Goal: Check status: Check status

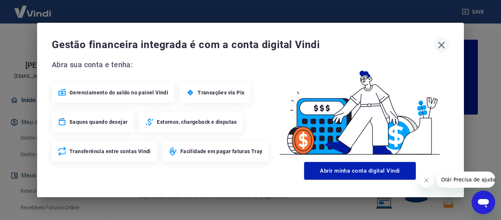
click at [440, 47] on icon "button" at bounding box center [441, 45] width 7 height 7
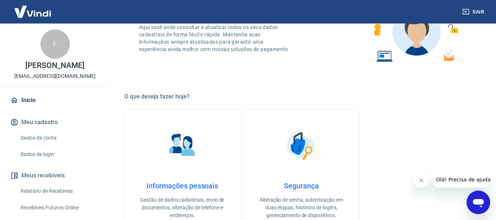
scroll to position [72, 0]
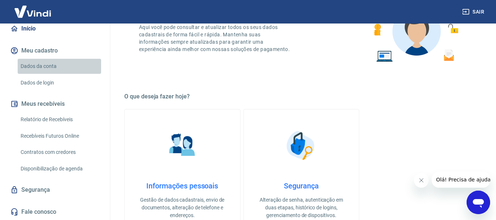
click at [63, 64] on link "Dados da conta" at bounding box center [59, 66] width 83 height 15
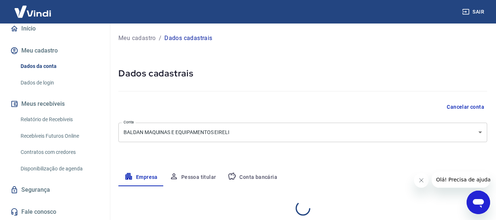
select select "SP"
click at [80, 138] on link "Recebíveis Futuros Online" at bounding box center [59, 136] width 83 height 15
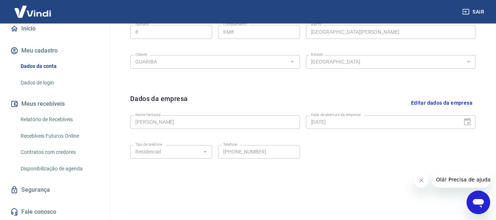
scroll to position [310, 0]
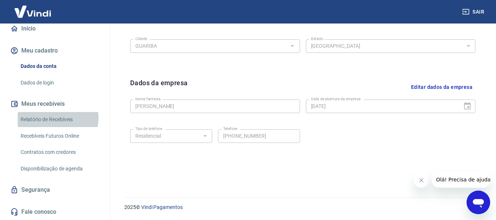
click at [57, 118] on link "Relatório de Recebíveis" at bounding box center [59, 119] width 83 height 15
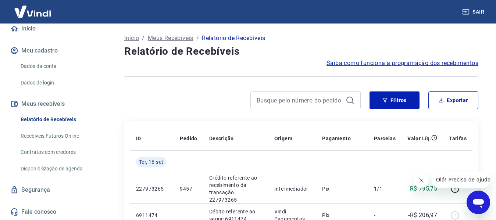
click at [328, 94] on div at bounding box center [305, 100] width 110 height 18
click at [327, 101] on input at bounding box center [299, 100] width 86 height 11
type input "5"
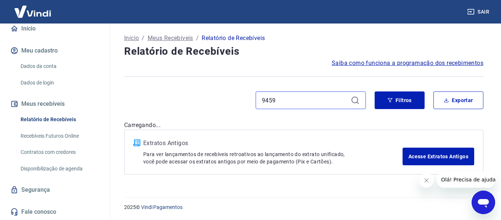
click at [346, 98] on input "9459" at bounding box center [305, 100] width 86 height 11
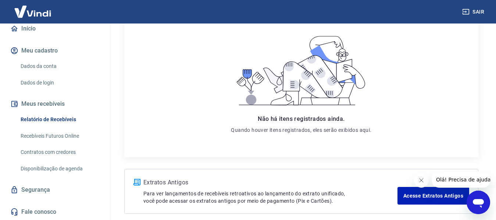
scroll to position [145, 0]
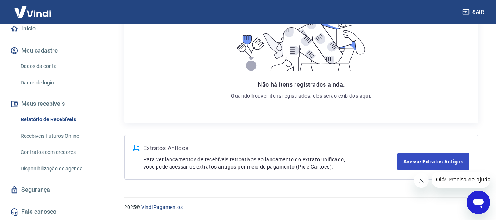
type input "9459"
click at [430, 165] on link "Acesse Extratos Antigos" at bounding box center [433, 162] width 72 height 18
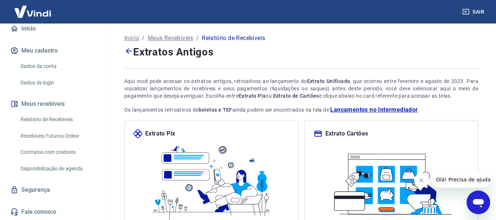
scroll to position [84, 0]
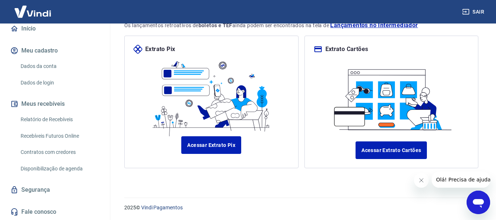
click at [78, 125] on link "Relatório de Recebíveis" at bounding box center [59, 119] width 83 height 15
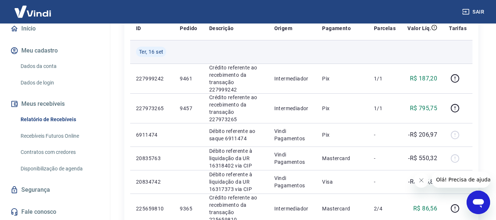
scroll to position [37, 0]
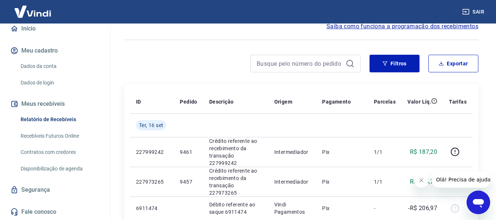
click at [294, 69] on div at bounding box center [305, 64] width 110 height 18
click at [281, 59] on input at bounding box center [299, 63] width 86 height 11
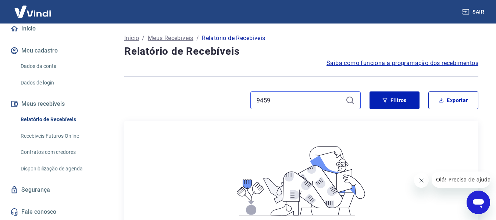
type input "9459"
click at [287, 99] on input "9459" at bounding box center [299, 100] width 86 height 11
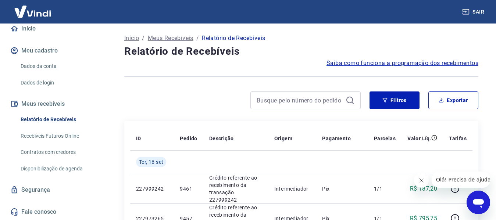
click at [70, 137] on link "Recebíveis Futuros Online" at bounding box center [59, 136] width 83 height 15
